Goal: Information Seeking & Learning: Understand process/instructions

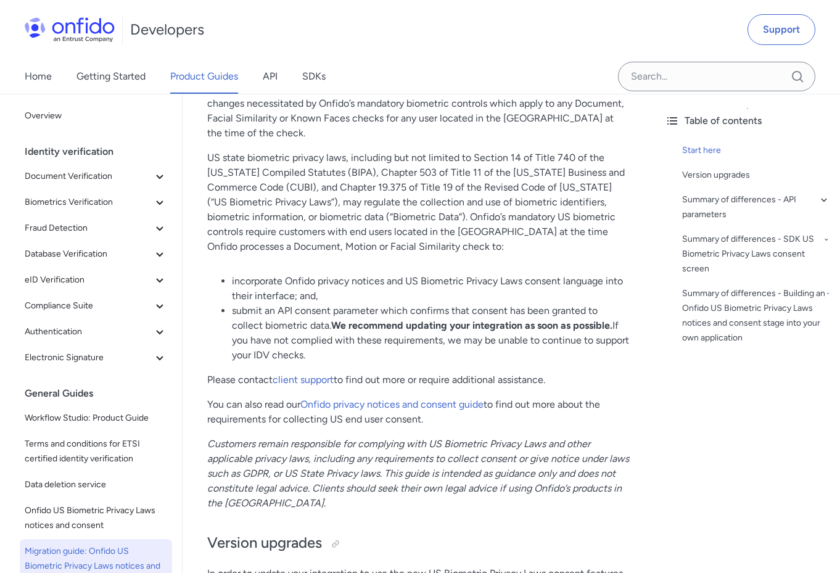
scroll to position [212, 0]
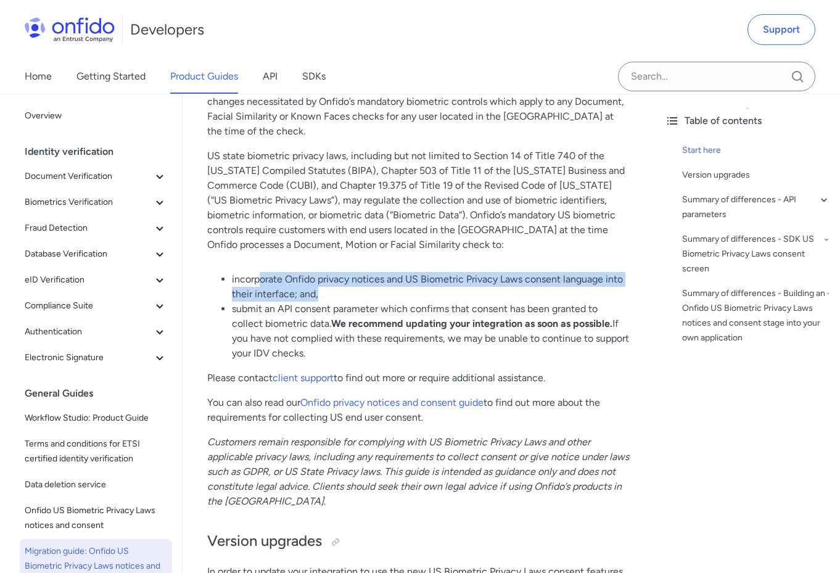
drag, startPoint x: 262, startPoint y: 260, endPoint x: 337, endPoint y: 275, distance: 76.7
click at [337, 275] on li "incorporate Onfido privacy notices and US Biometric Privacy Laws consent langua…" at bounding box center [431, 287] width 399 height 30
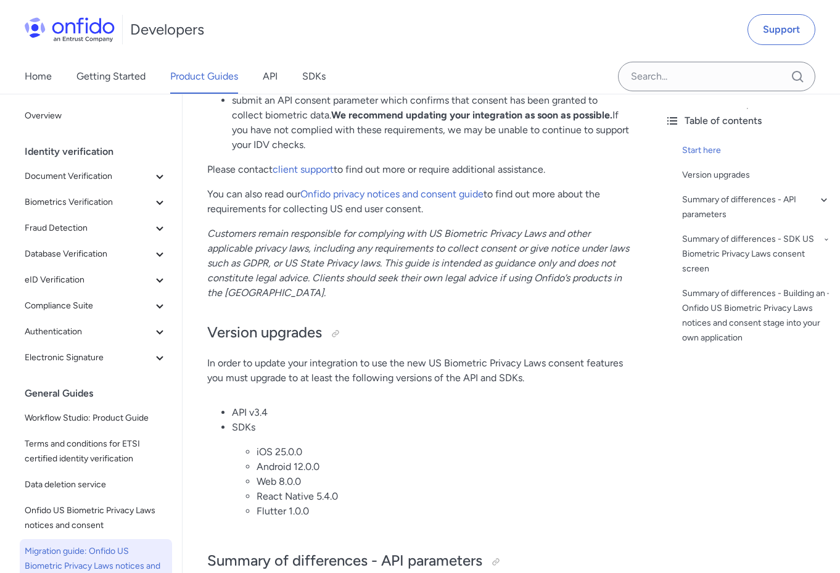
scroll to position [432, 0]
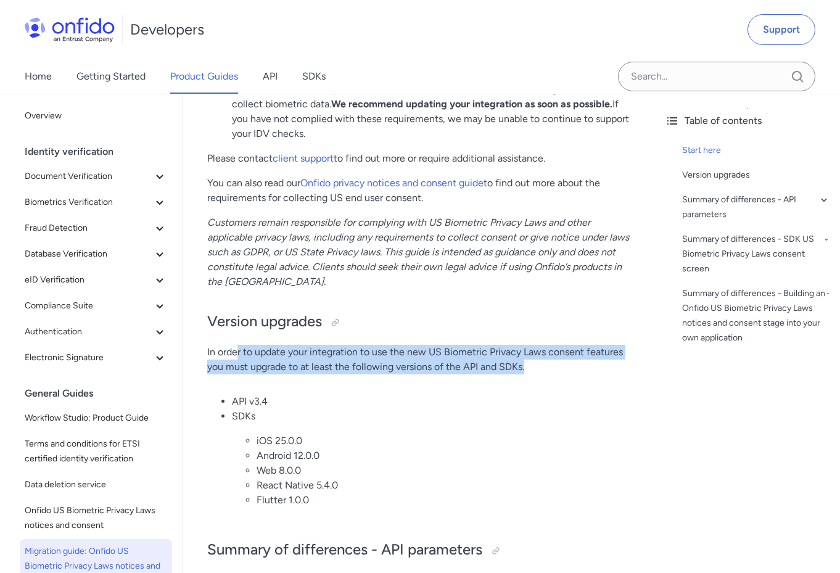
drag, startPoint x: 236, startPoint y: 337, endPoint x: 262, endPoint y: 364, distance: 37.1
drag, startPoint x: 279, startPoint y: 370, endPoint x: 244, endPoint y: 339, distance: 46.8
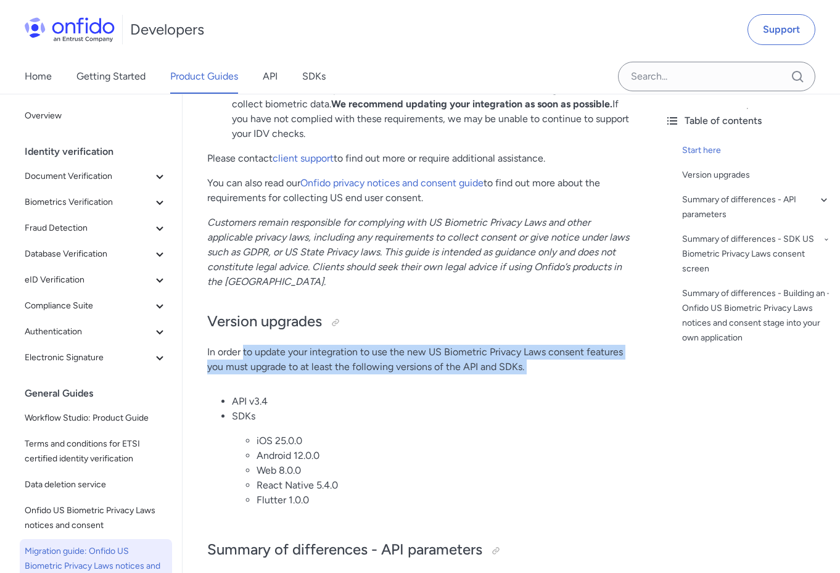
click at [244, 345] on p "In order to update your integration to use the new US Biometric Privacy Laws co…" at bounding box center [418, 360] width 423 height 30
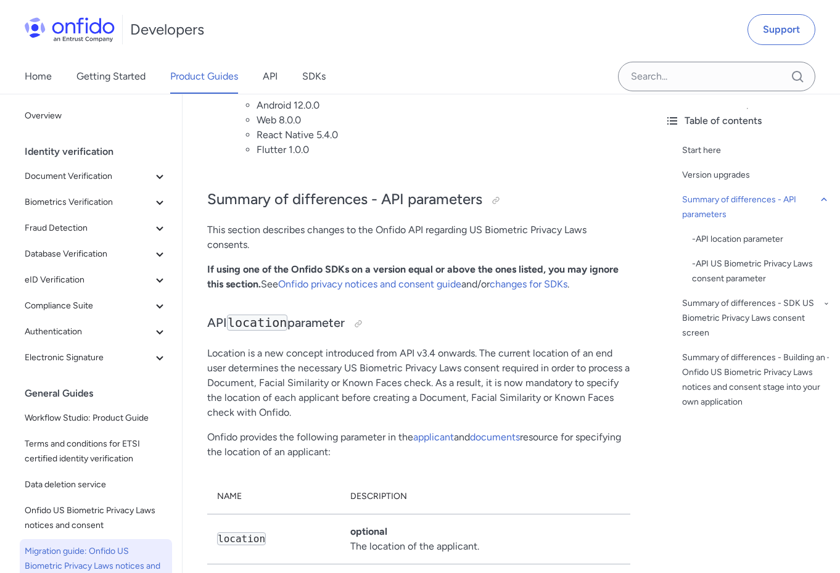
scroll to position [783, 0]
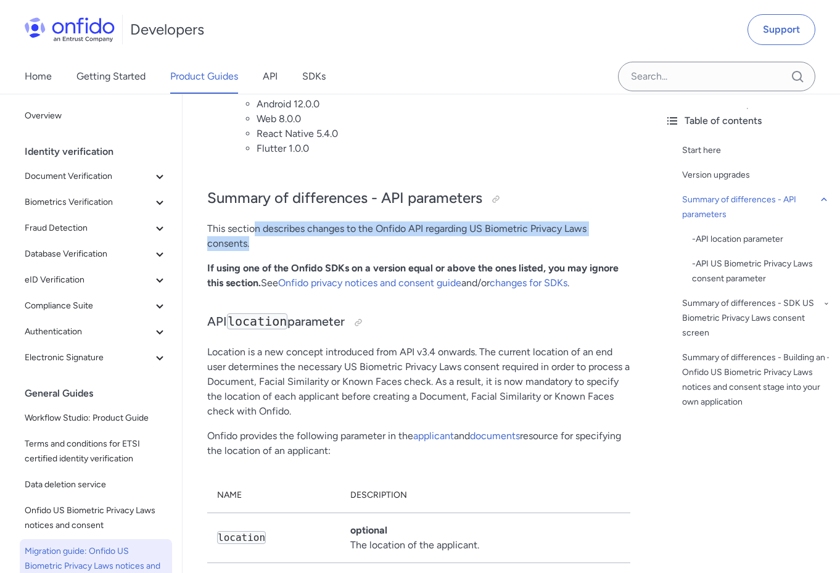
drag, startPoint x: 257, startPoint y: 211, endPoint x: 268, endPoint y: 231, distance: 22.6
click at [268, 231] on p "This section describes changes to the Onfido API regarding US Biometric Privacy…" at bounding box center [418, 236] width 423 height 30
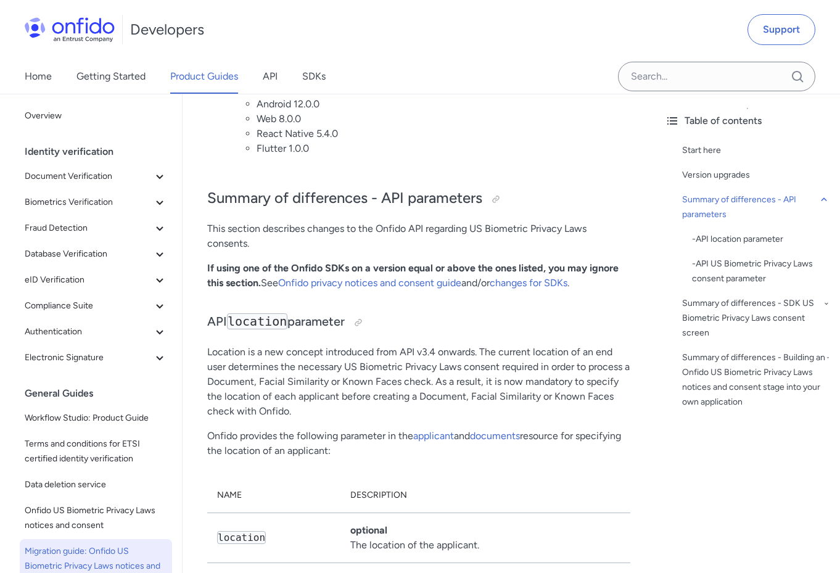
scroll to position [788, 0]
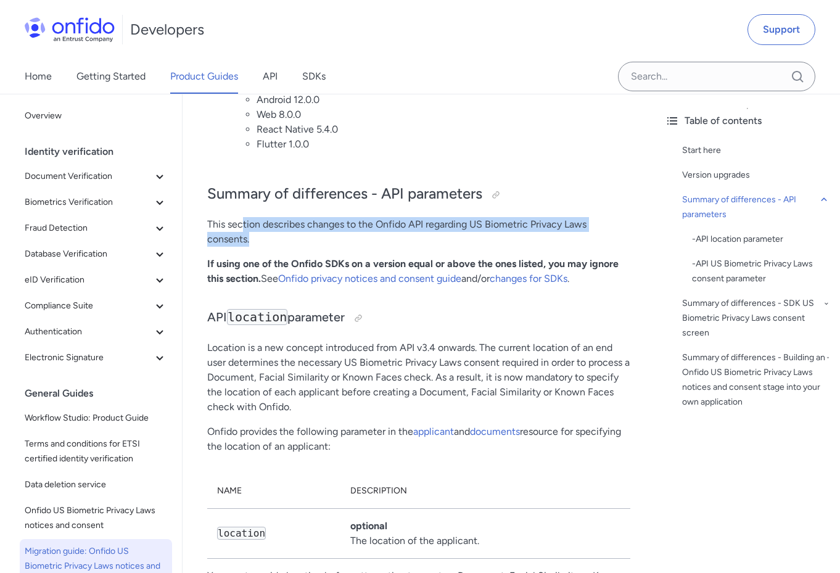
drag, startPoint x: 242, startPoint y: 213, endPoint x: 256, endPoint y: 224, distance: 18.0
click at [256, 224] on p "This section describes changes to the Onfido API regarding US Biometric Privacy…" at bounding box center [418, 232] width 423 height 30
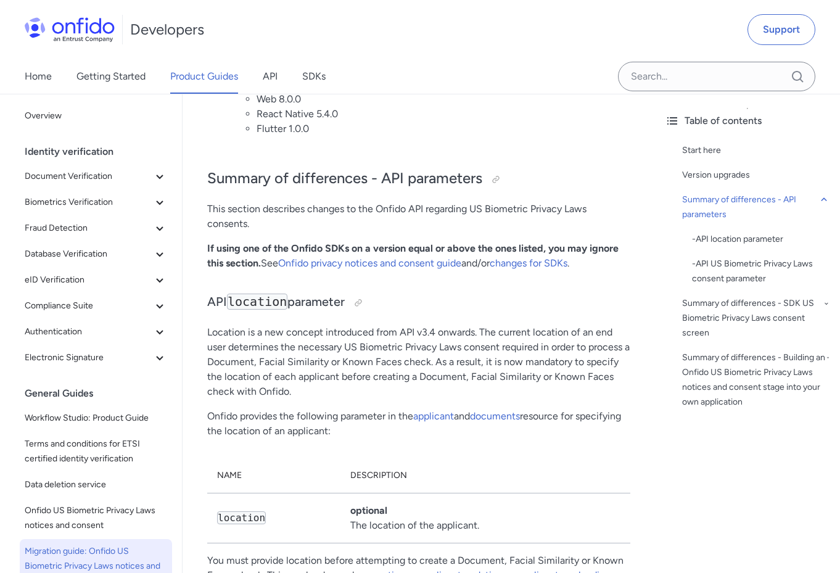
scroll to position [825, 0]
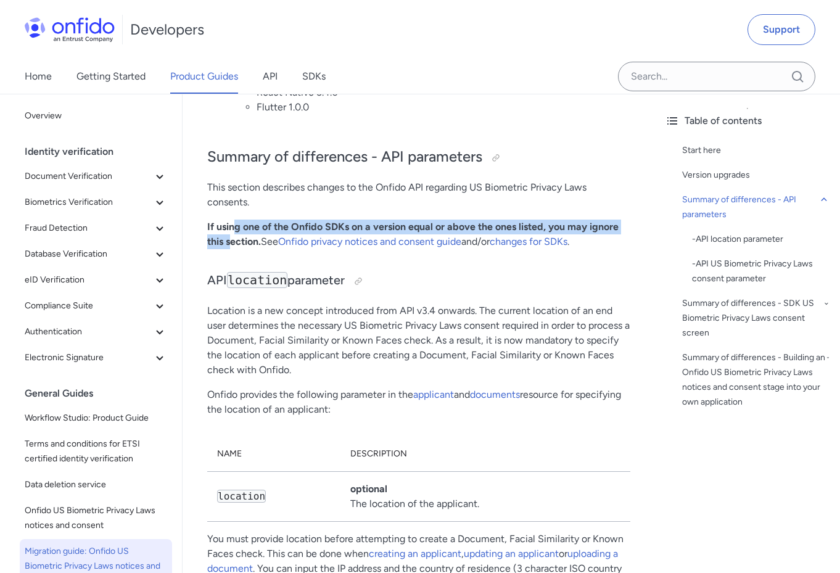
drag, startPoint x: 233, startPoint y: 211, endPoint x: 233, endPoint y: 224, distance: 13.0
click at [233, 224] on strong "If using one of the Onfido SDKs on a version equal or above the ones listed, yo…" at bounding box center [412, 234] width 411 height 27
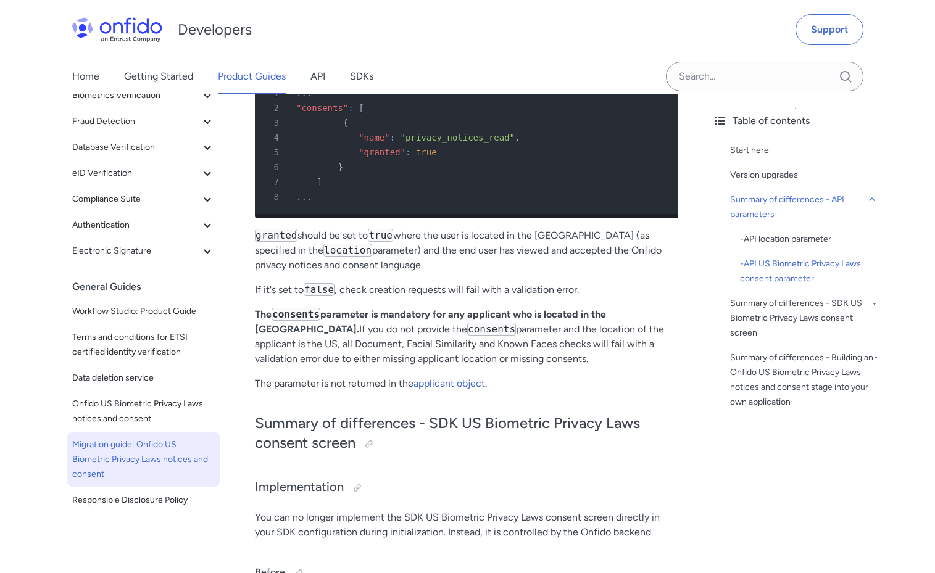
scroll to position [2306, 0]
